Goal: Task Accomplishment & Management: Use online tool/utility

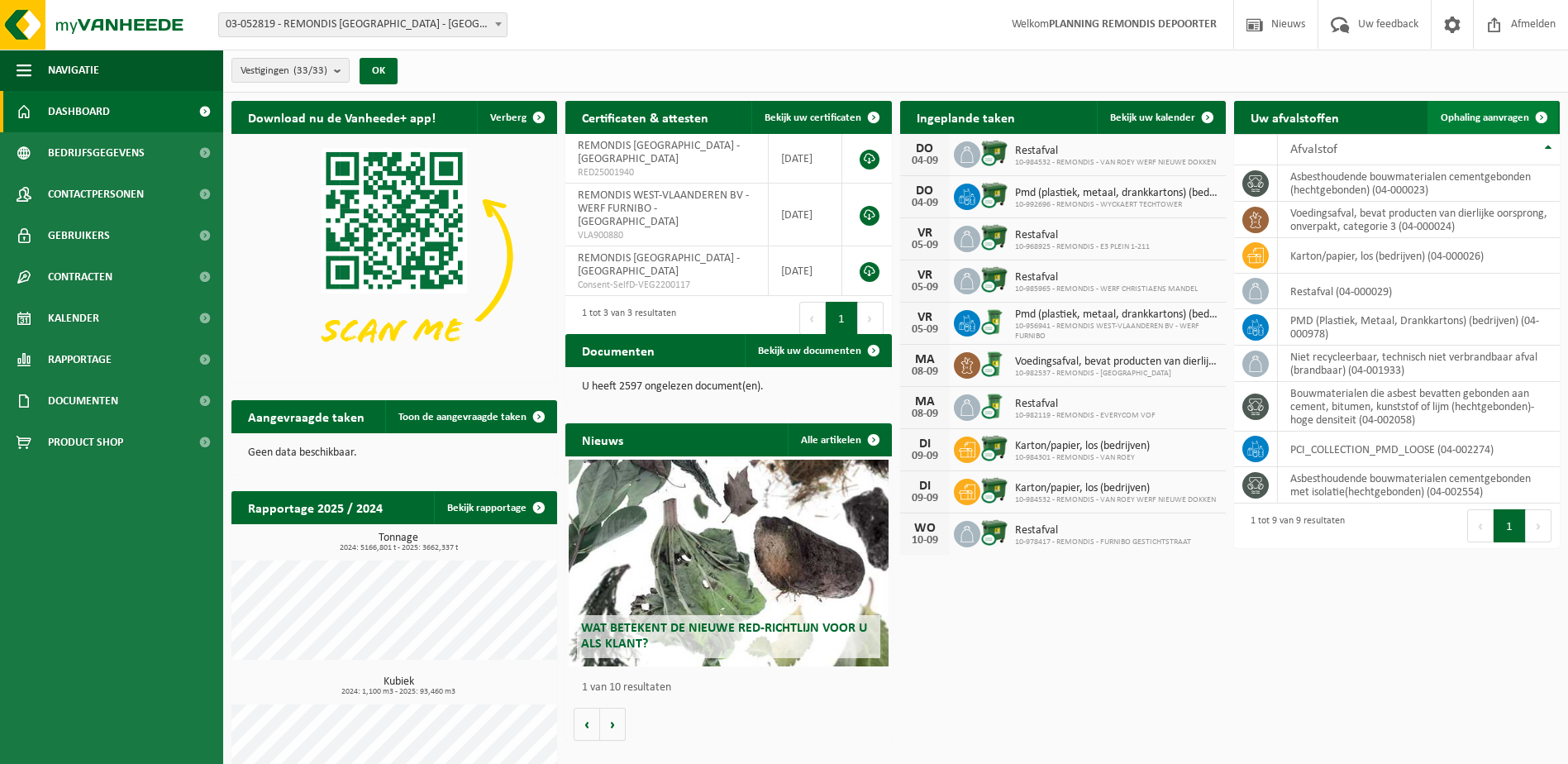
click at [1482, 113] on span "Ophaling aanvragen" at bounding box center [1485, 118] width 88 height 11
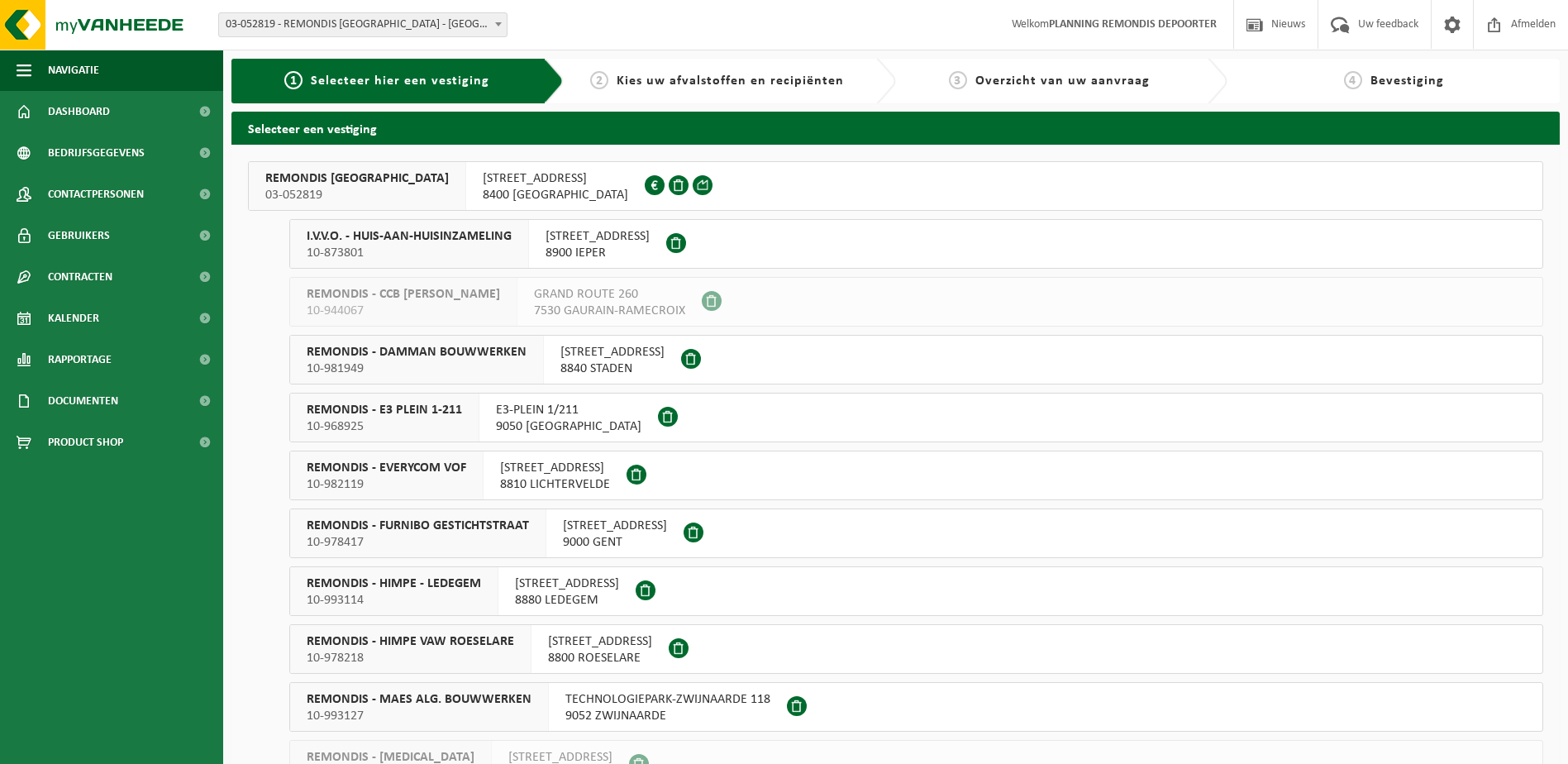
click at [380, 177] on span "REMONDIS WEST-VLAANDEREN" at bounding box center [357, 178] width 183 height 17
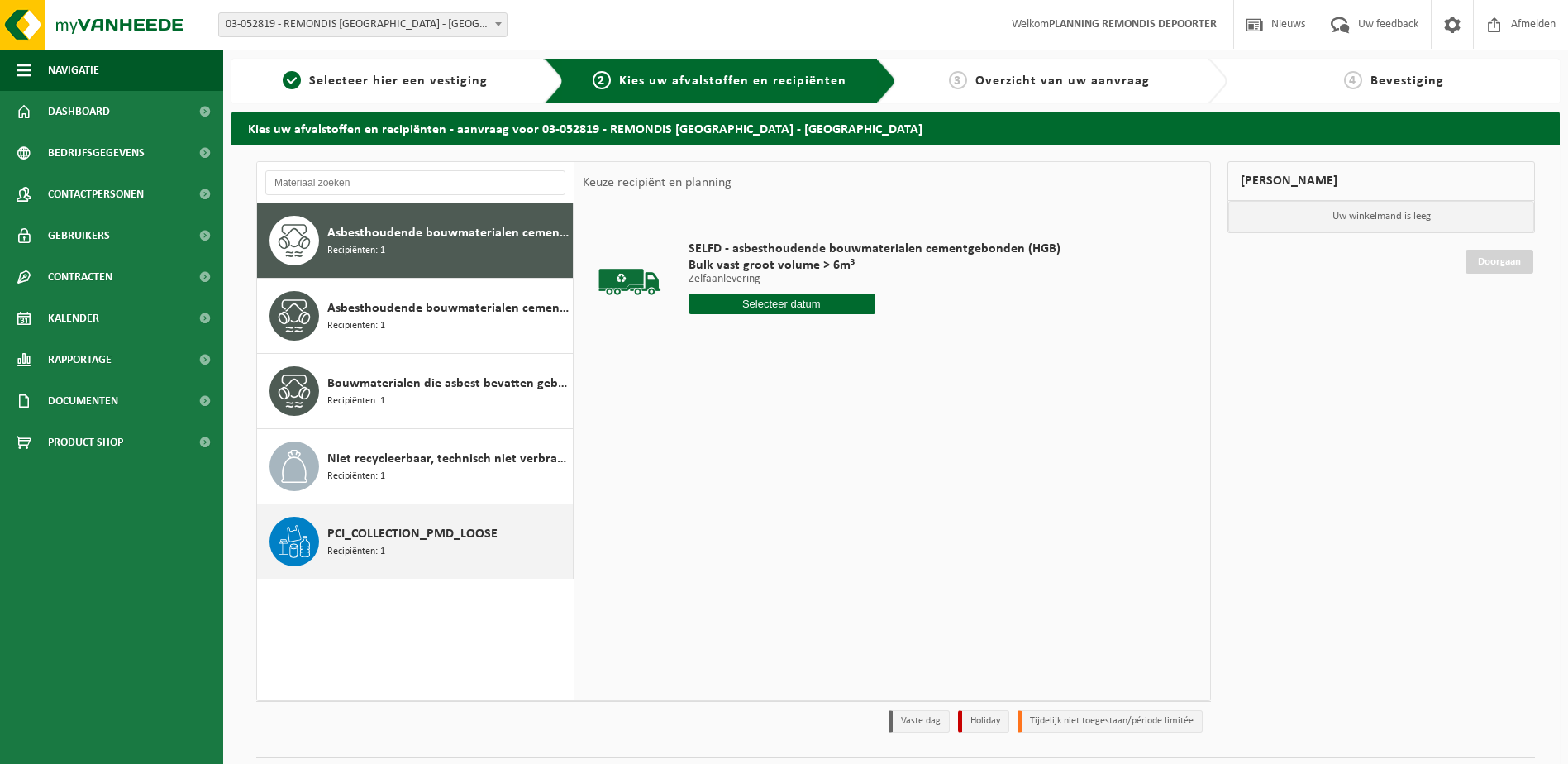
click at [360, 545] on span "Recipiënten: 1" at bounding box center [356, 552] width 58 height 16
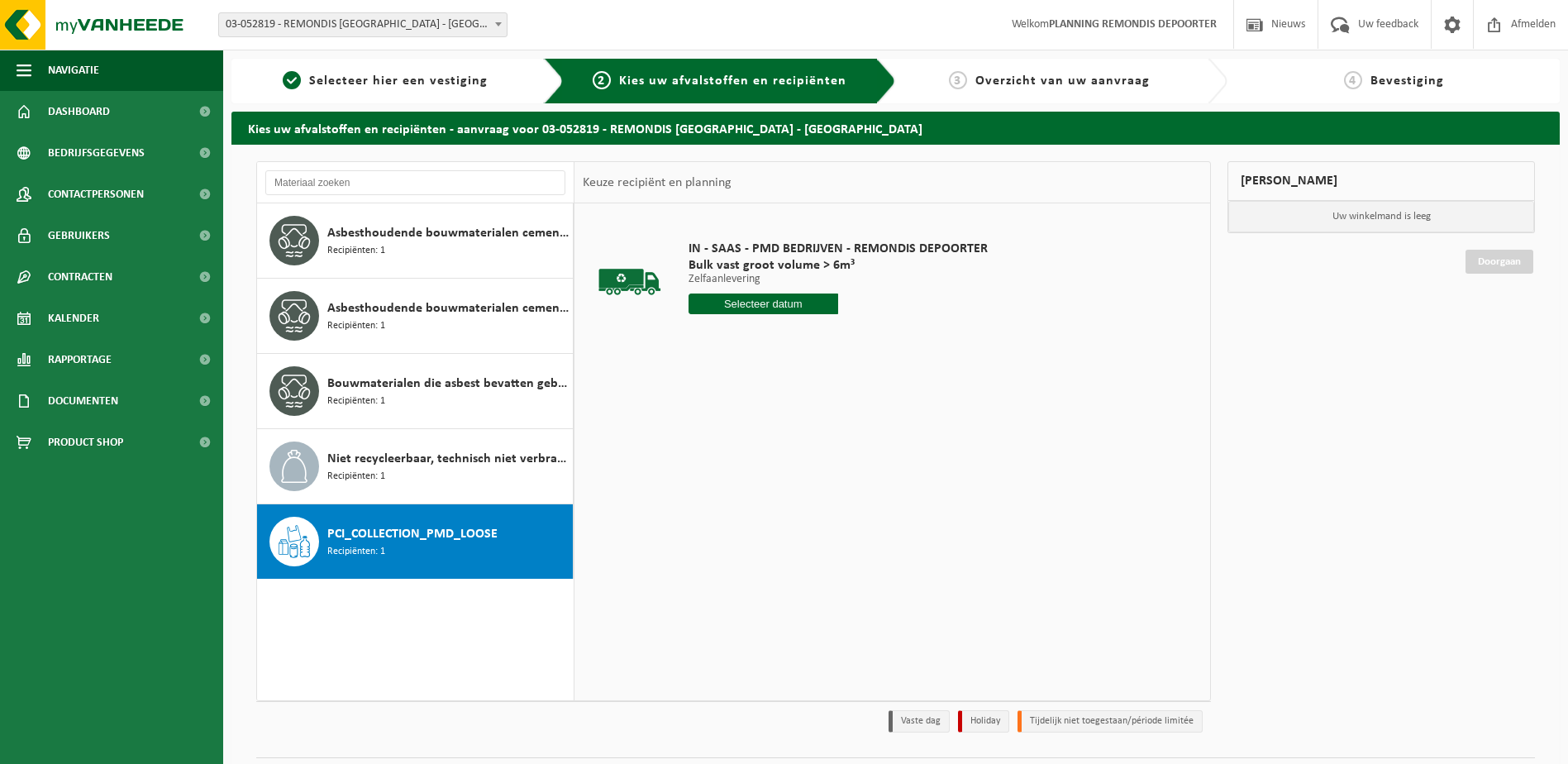
click at [751, 303] on input "text" at bounding box center [763, 303] width 150 height 21
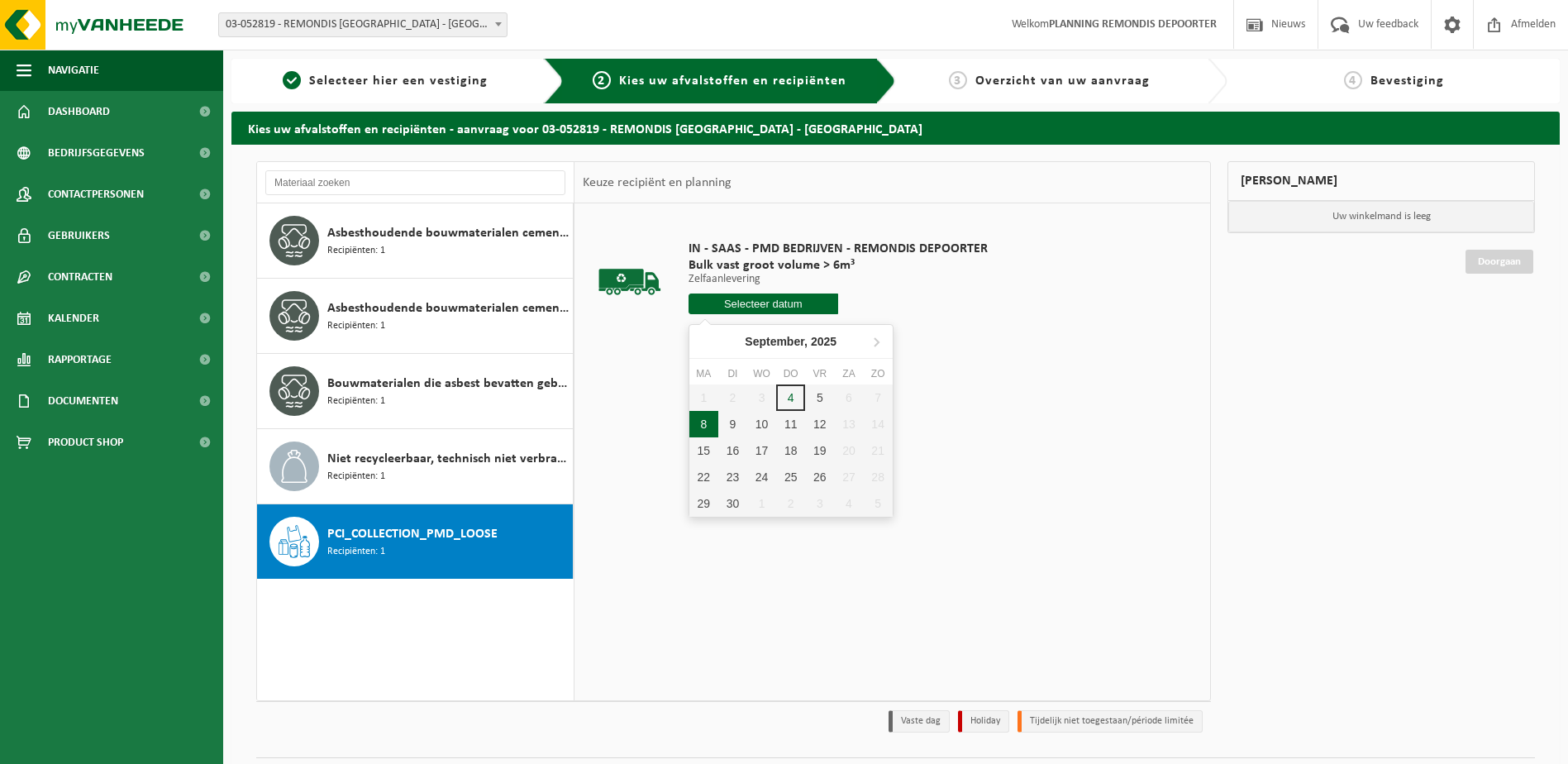
click at [708, 422] on div "8" at bounding box center [704, 424] width 29 height 26
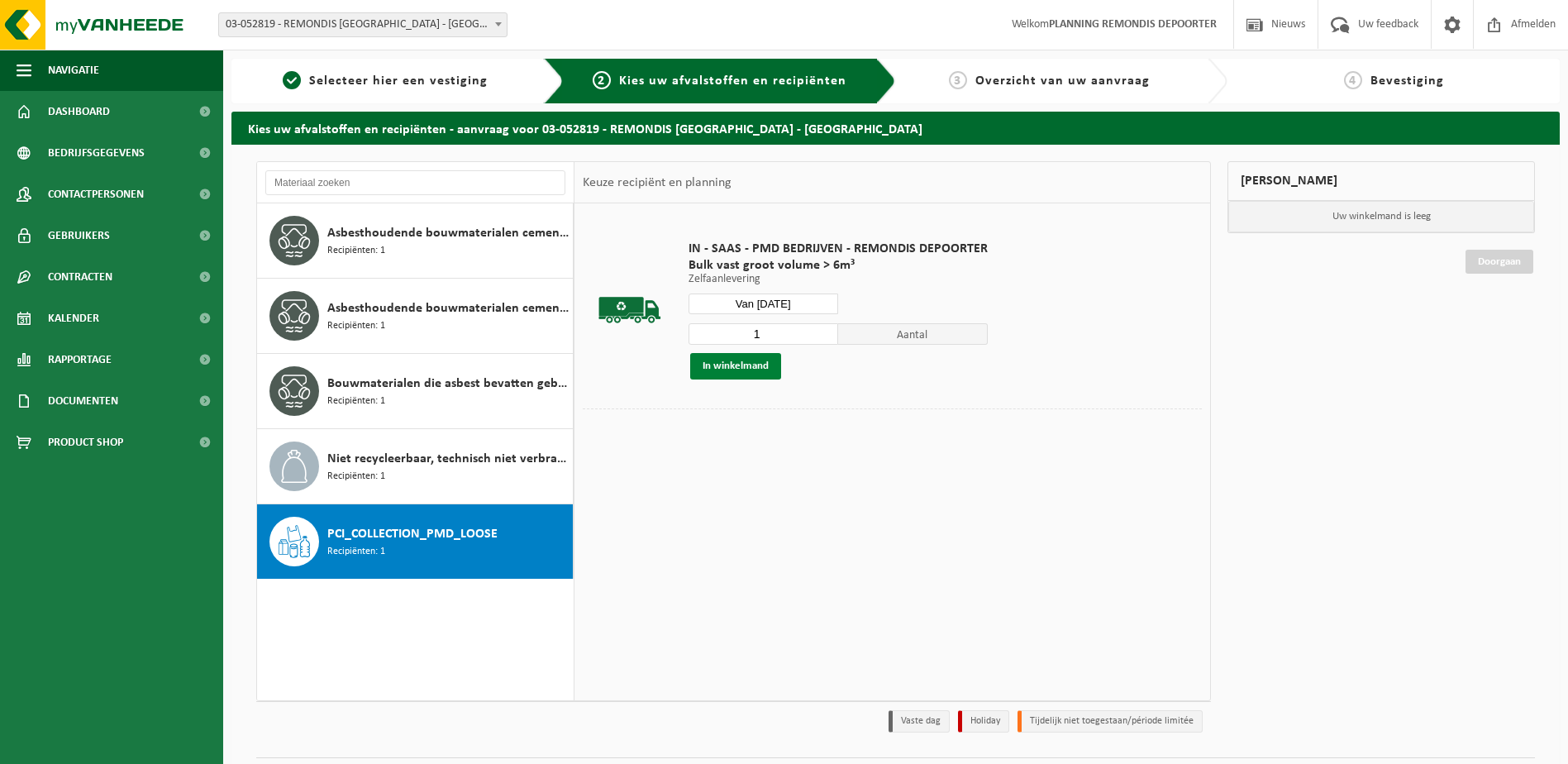
click at [740, 377] on button "In winkelmand" at bounding box center [735, 366] width 91 height 26
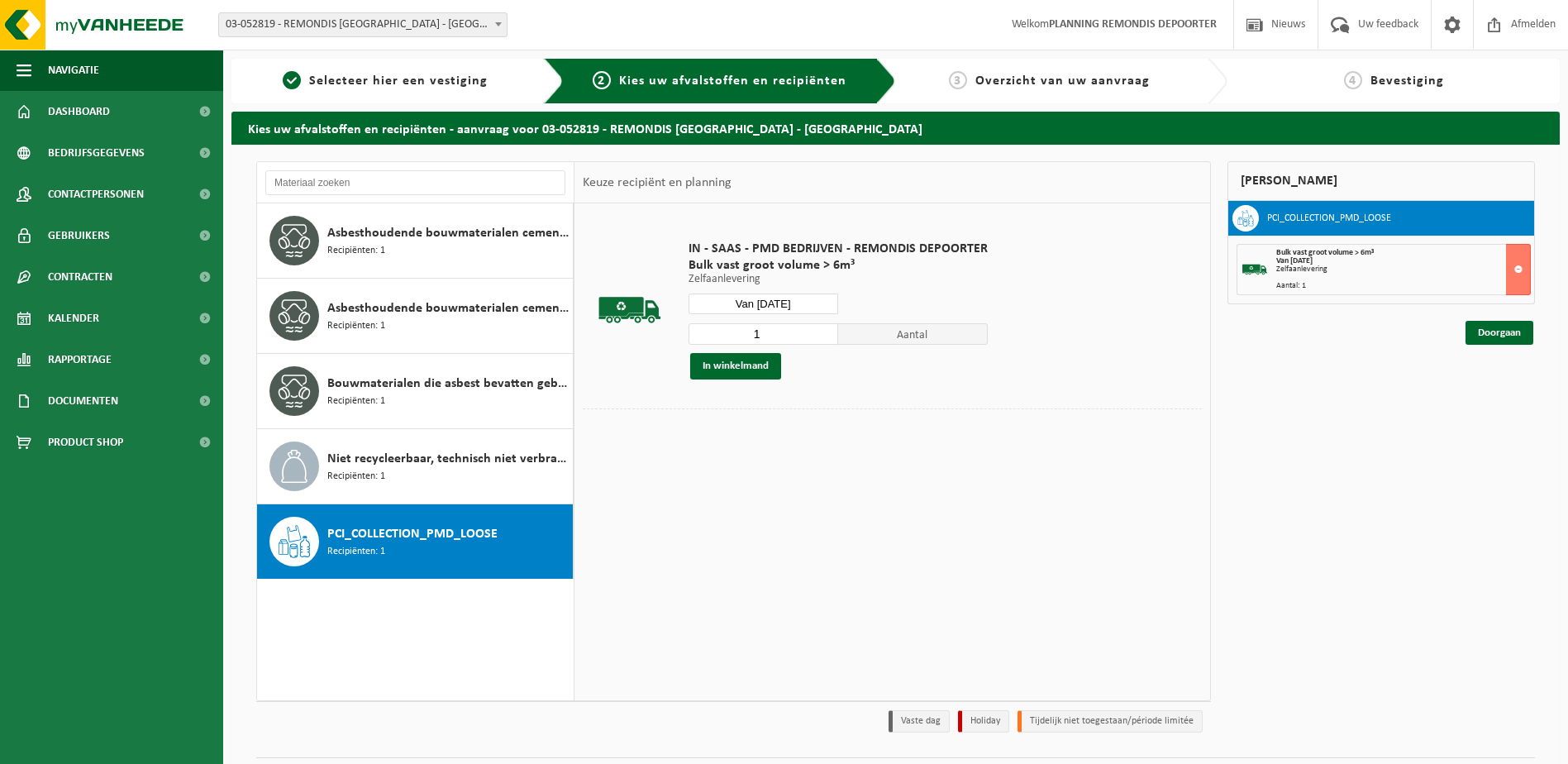
click at [786, 303] on input "Van 2025-09-08" at bounding box center [763, 303] width 150 height 21
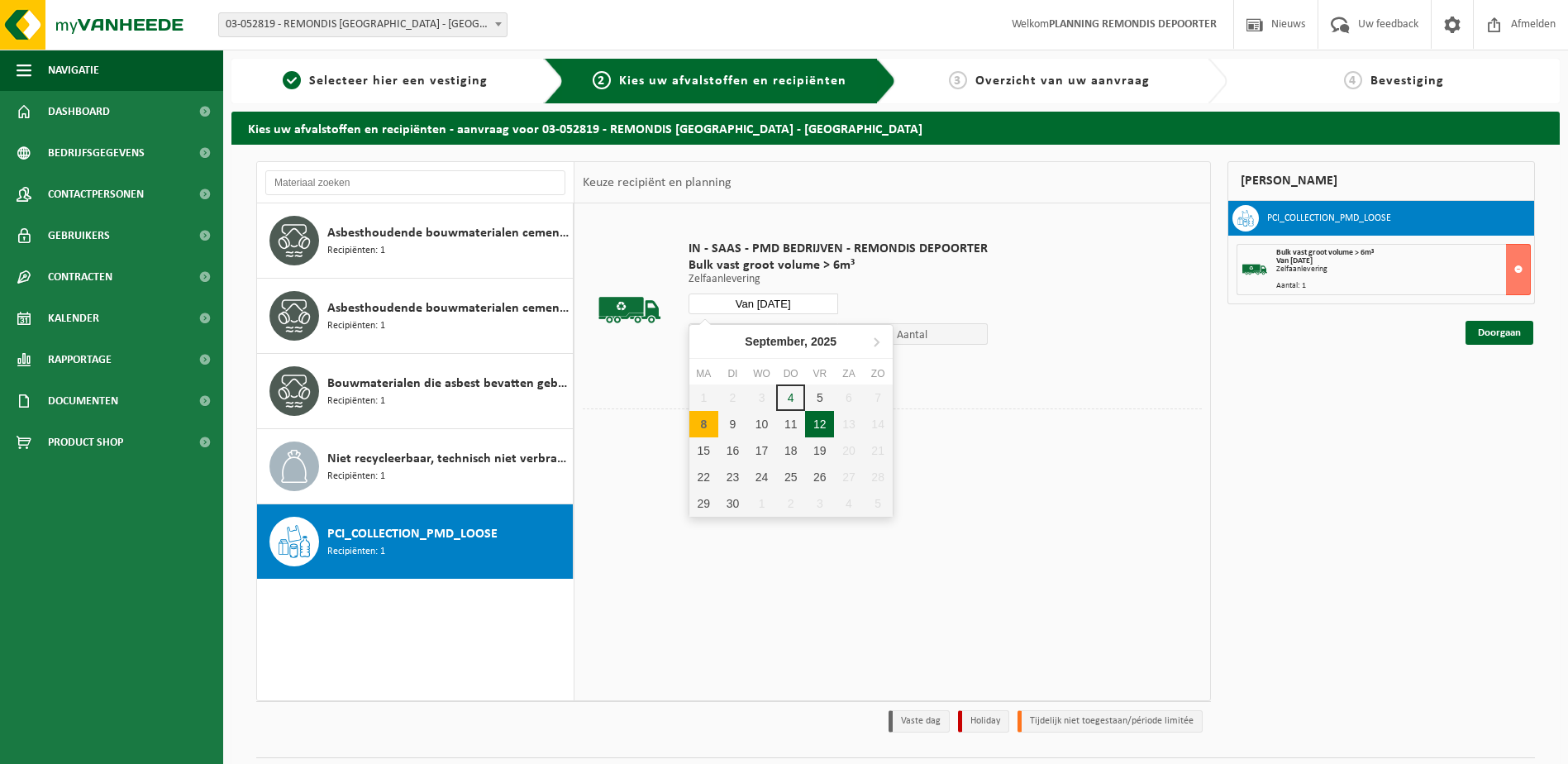
click at [813, 422] on div "12" at bounding box center [820, 424] width 29 height 26
type input "Van 2025-09-12"
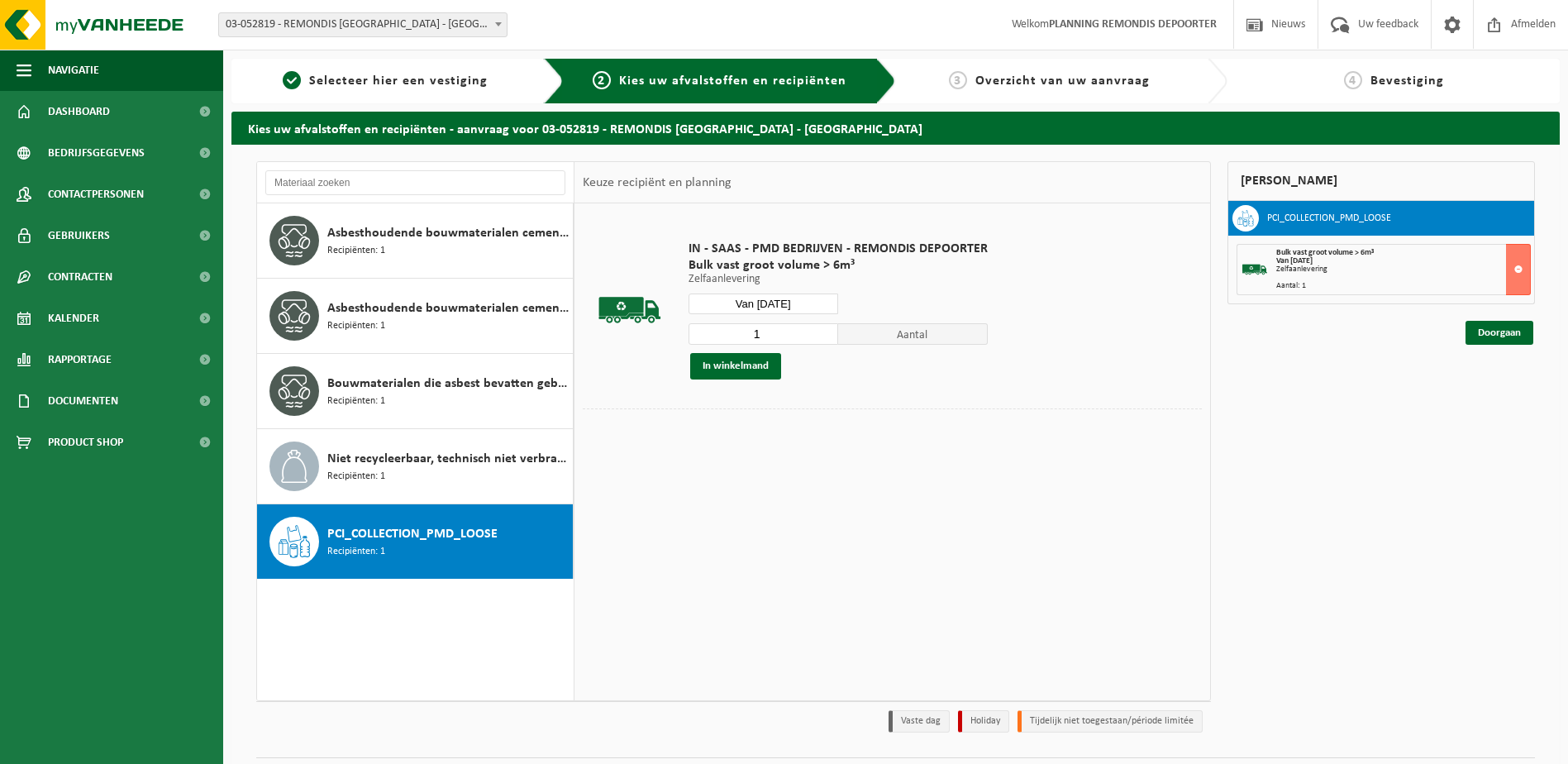
click at [813, 443] on td at bounding box center [891, 446] width 619 height 8
click at [733, 368] on button "In winkelmand" at bounding box center [735, 366] width 91 height 26
click at [1492, 396] on link "Doorgaan" at bounding box center [1498, 392] width 68 height 24
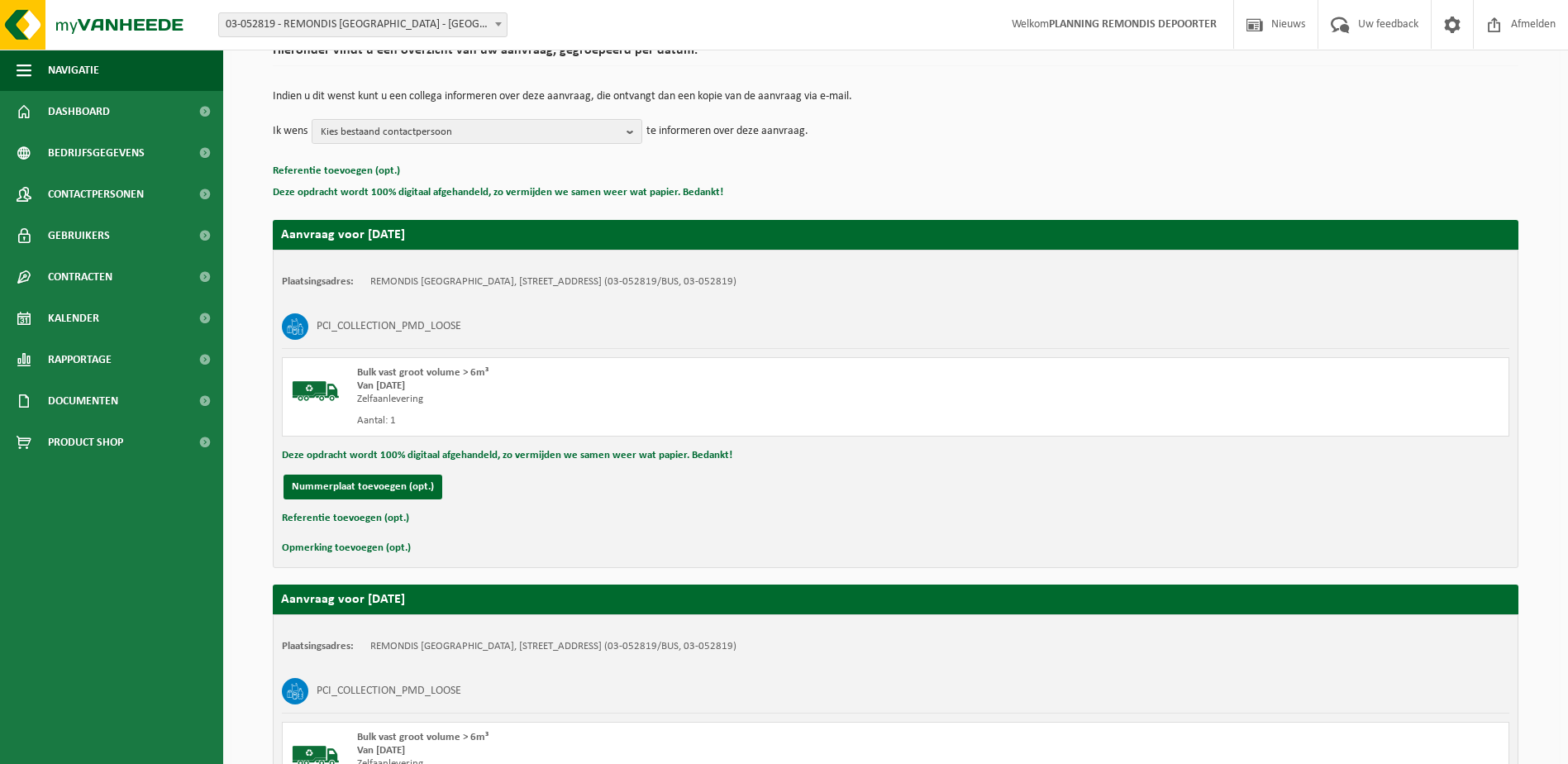
scroll to position [394, 0]
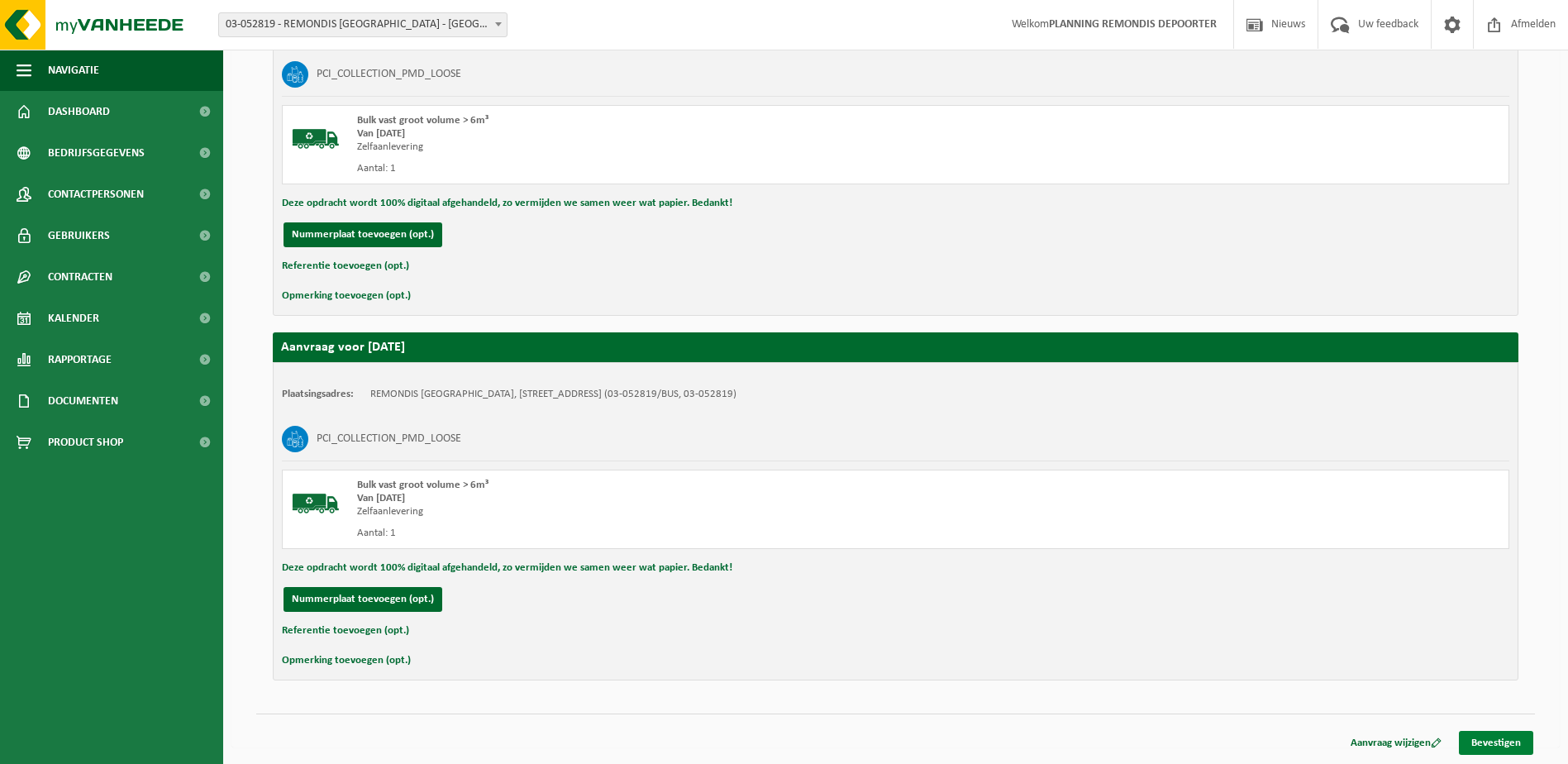
click at [1487, 747] on link "Bevestigen" at bounding box center [1496, 742] width 75 height 24
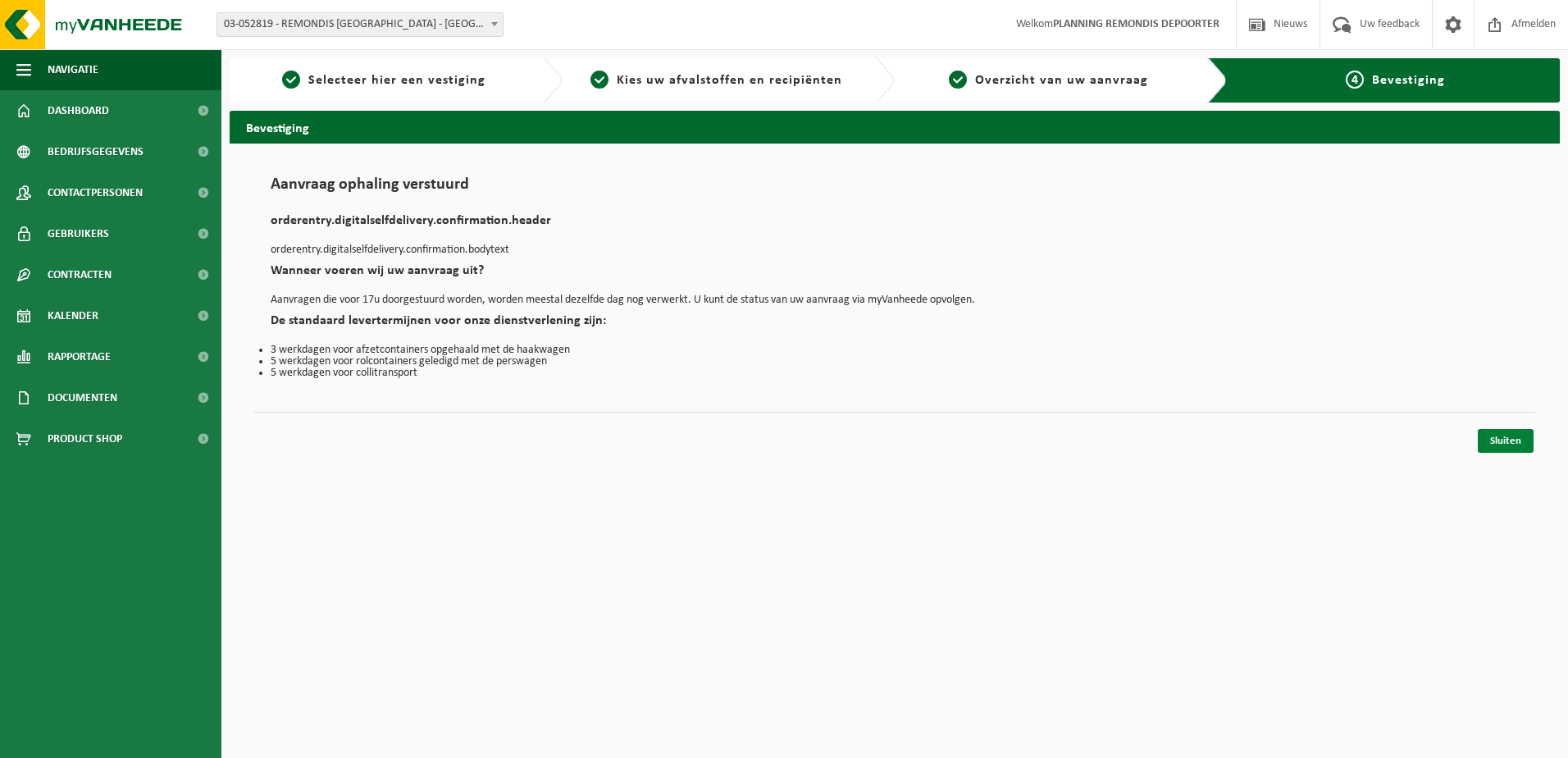
click at [1491, 436] on link "Sluiten" at bounding box center [1505, 441] width 55 height 23
